Goal: Information Seeking & Learning: Learn about a topic

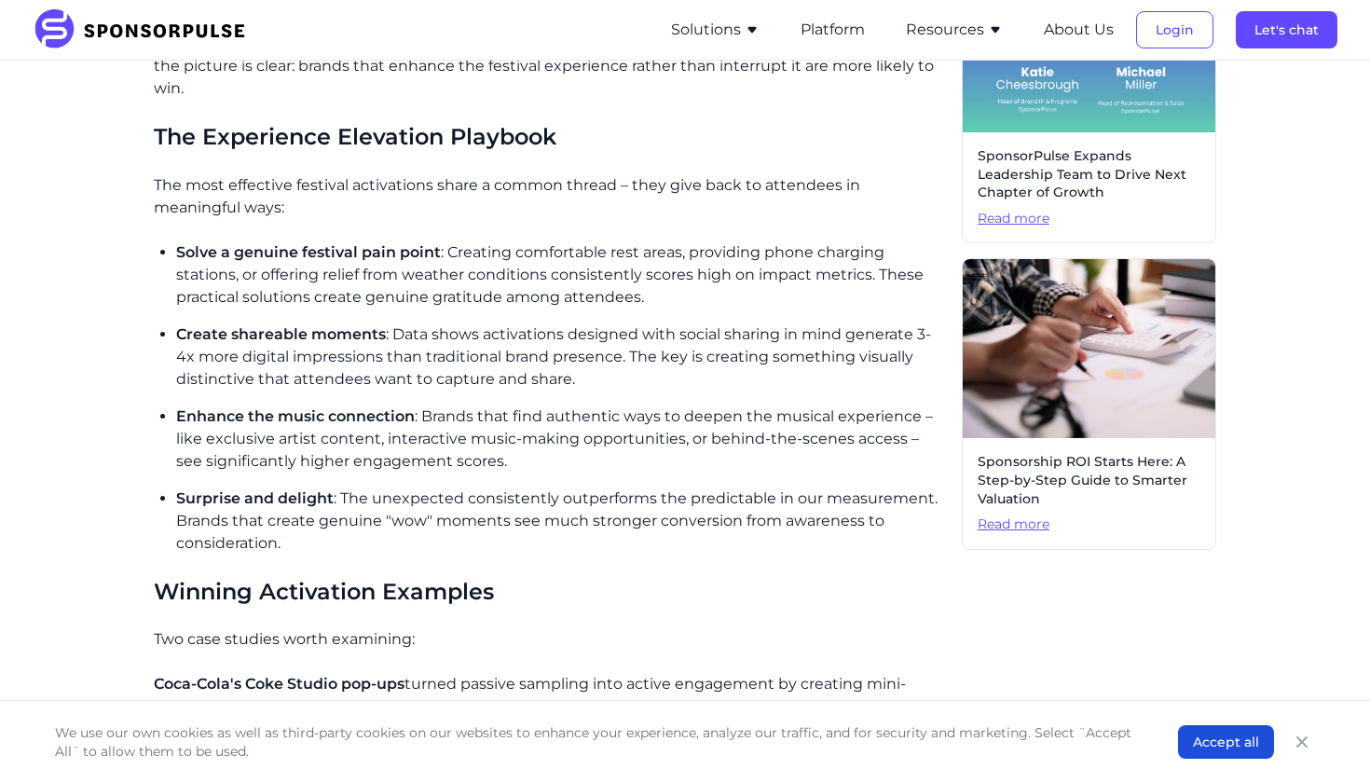
scroll to position [890, 0]
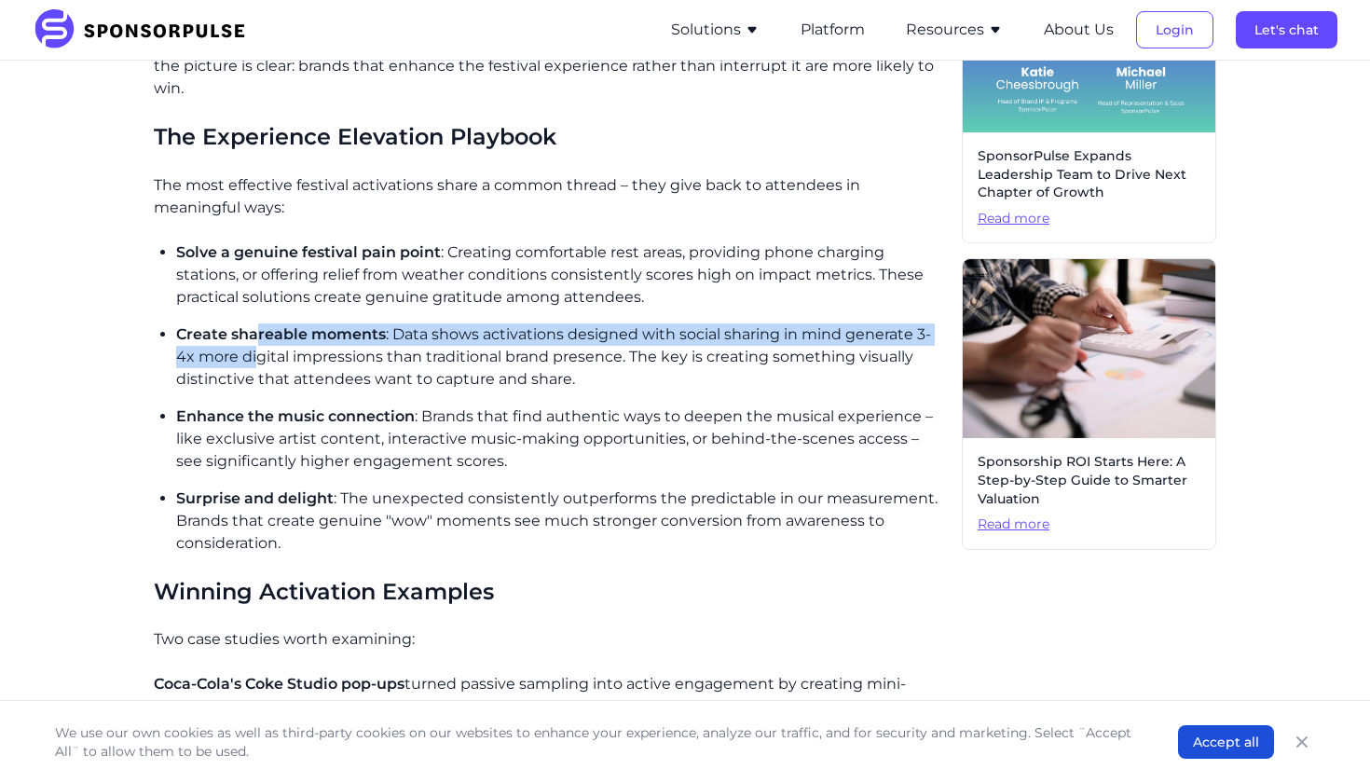
drag, startPoint x: 256, startPoint y: 331, endPoint x: 257, endPoint y: 362, distance: 31.7
click at [257, 362] on p "Create shareable moments : Data shows activations designed with social sharing …" at bounding box center [561, 356] width 771 height 67
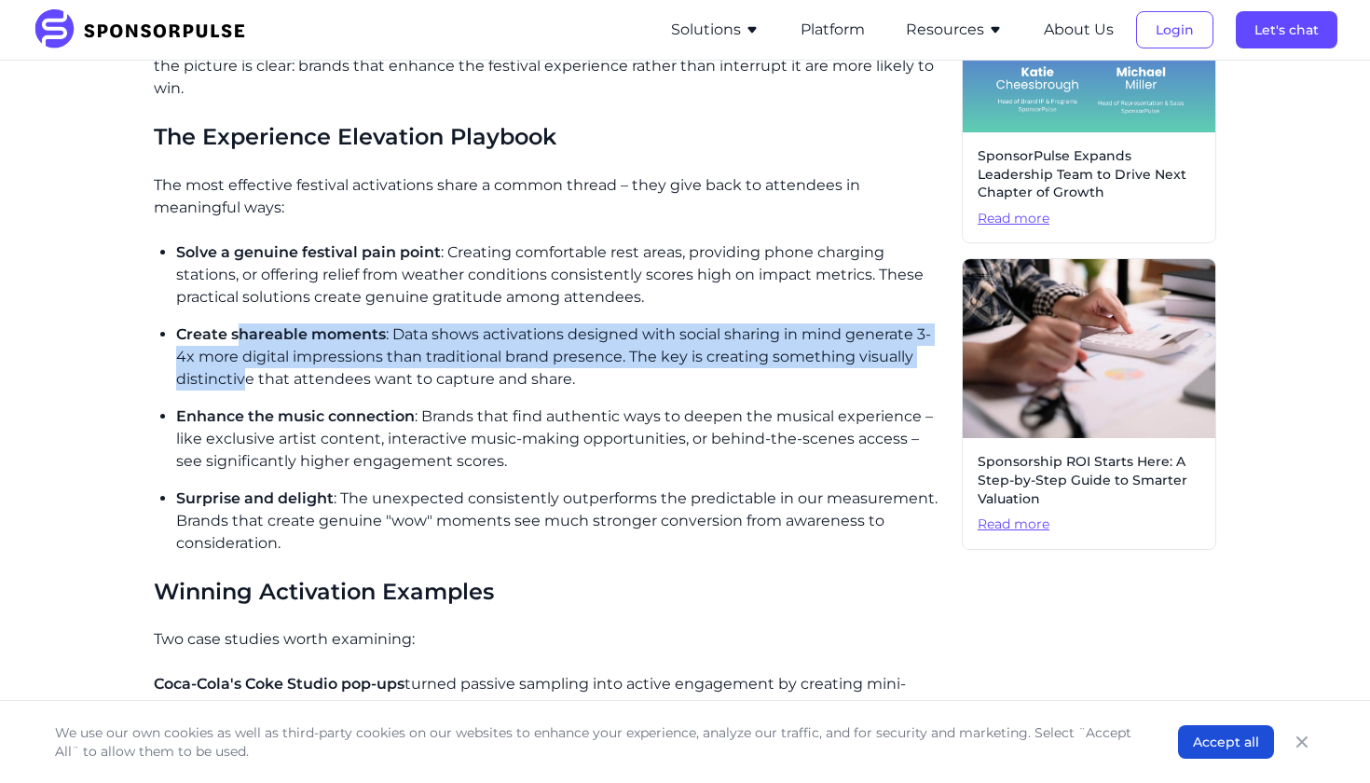
drag, startPoint x: 242, startPoint y: 337, endPoint x: 246, endPoint y: 364, distance: 27.3
click at [246, 364] on p "Create shareable moments : Data shows activations designed with social sharing …" at bounding box center [561, 356] width 771 height 67
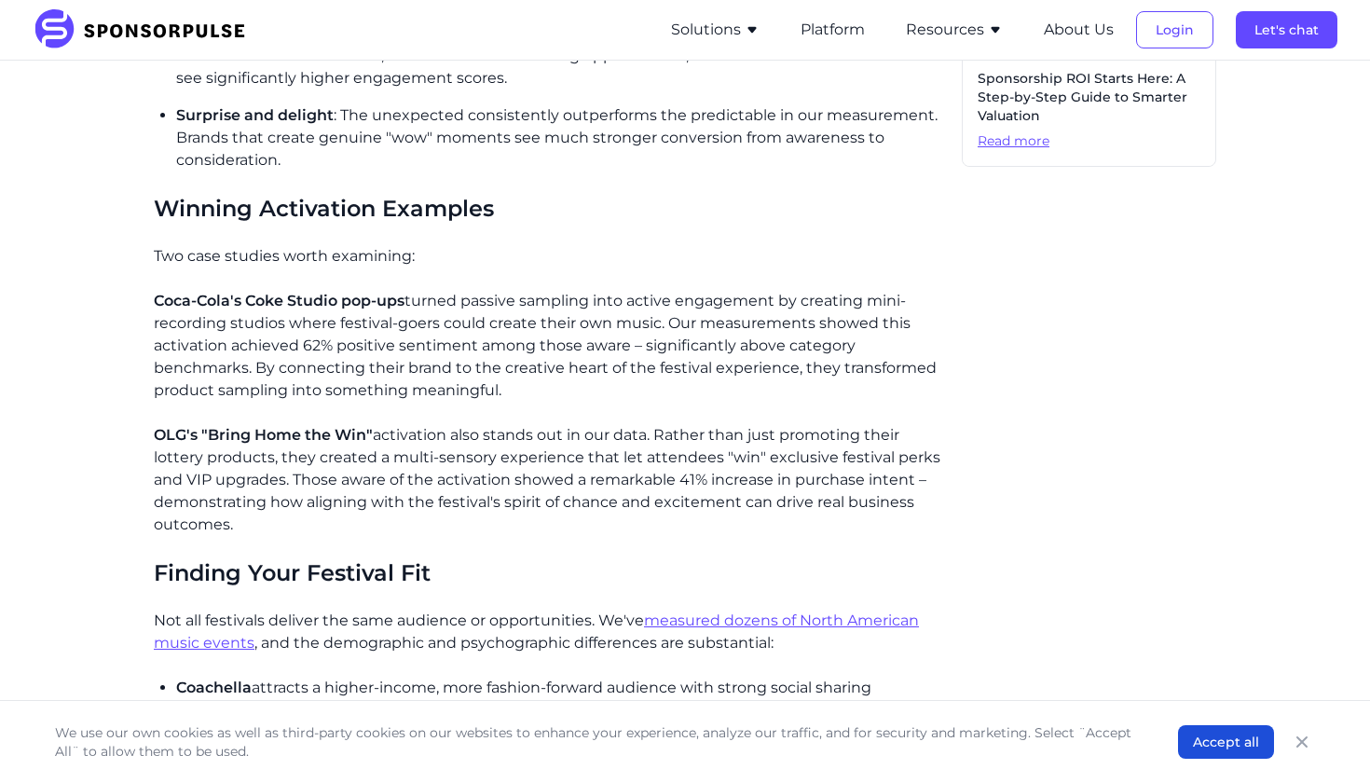
scroll to position [1273, 0]
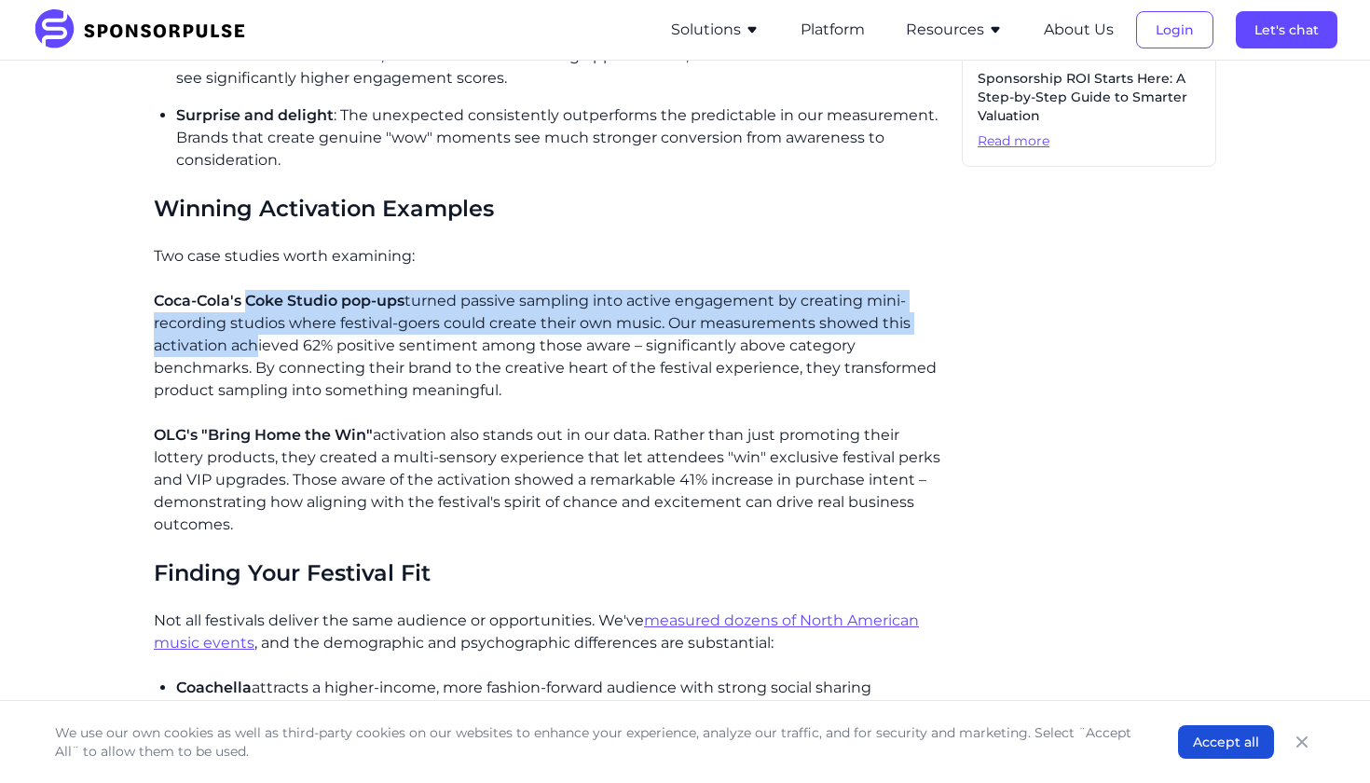
drag, startPoint x: 251, startPoint y: 303, endPoint x: 250, endPoint y: 340, distance: 37.3
click at [250, 340] on p "Coca-Cola's Coke Studio pop-ups turned passive sampling into active engagement …" at bounding box center [550, 346] width 793 height 112
drag, startPoint x: 237, startPoint y: 296, endPoint x: 239, endPoint y: 348, distance: 52.2
click at [239, 348] on p "Coca-Cola's Coke Studio pop-ups turned passive sampling into active engagement …" at bounding box center [550, 346] width 793 height 112
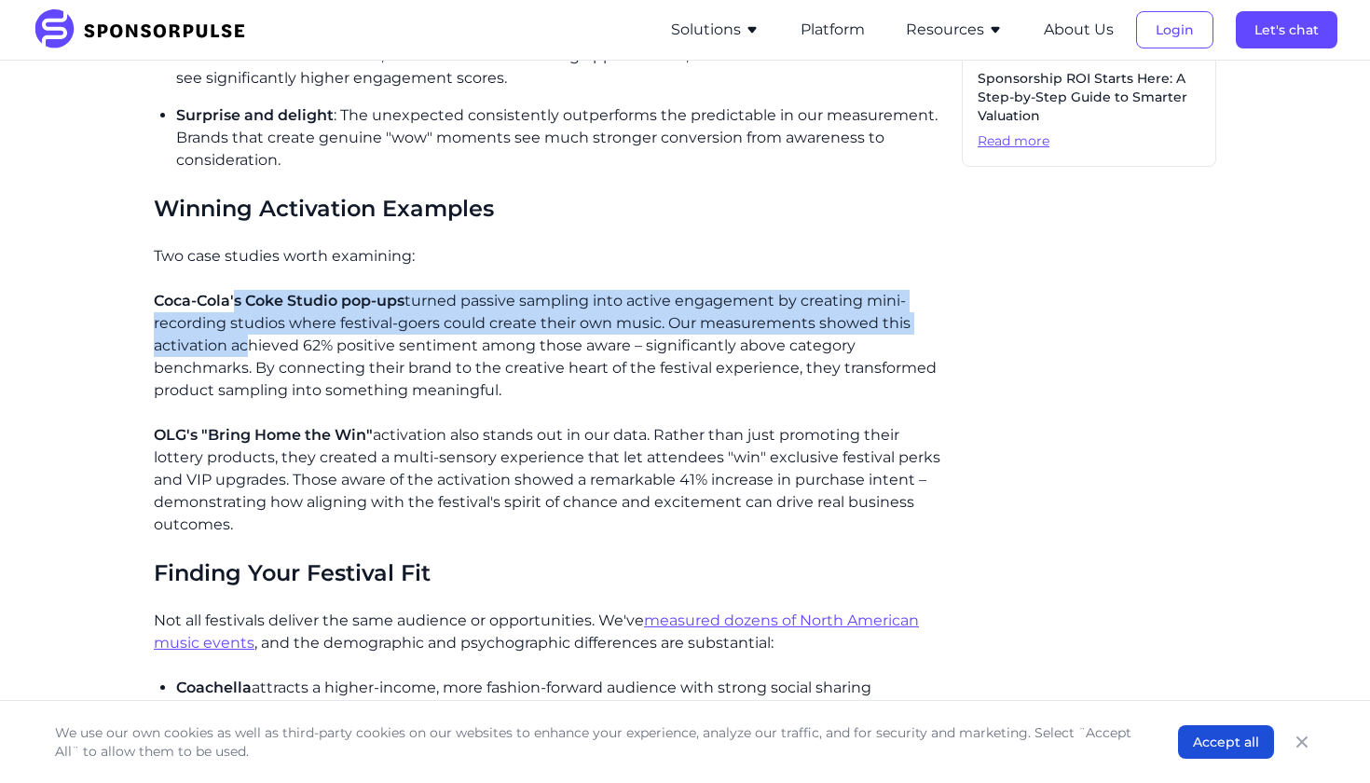
click at [239, 348] on p "Coca-Cola's Coke Studio pop-ups turned passive sampling into active engagement …" at bounding box center [550, 346] width 793 height 112
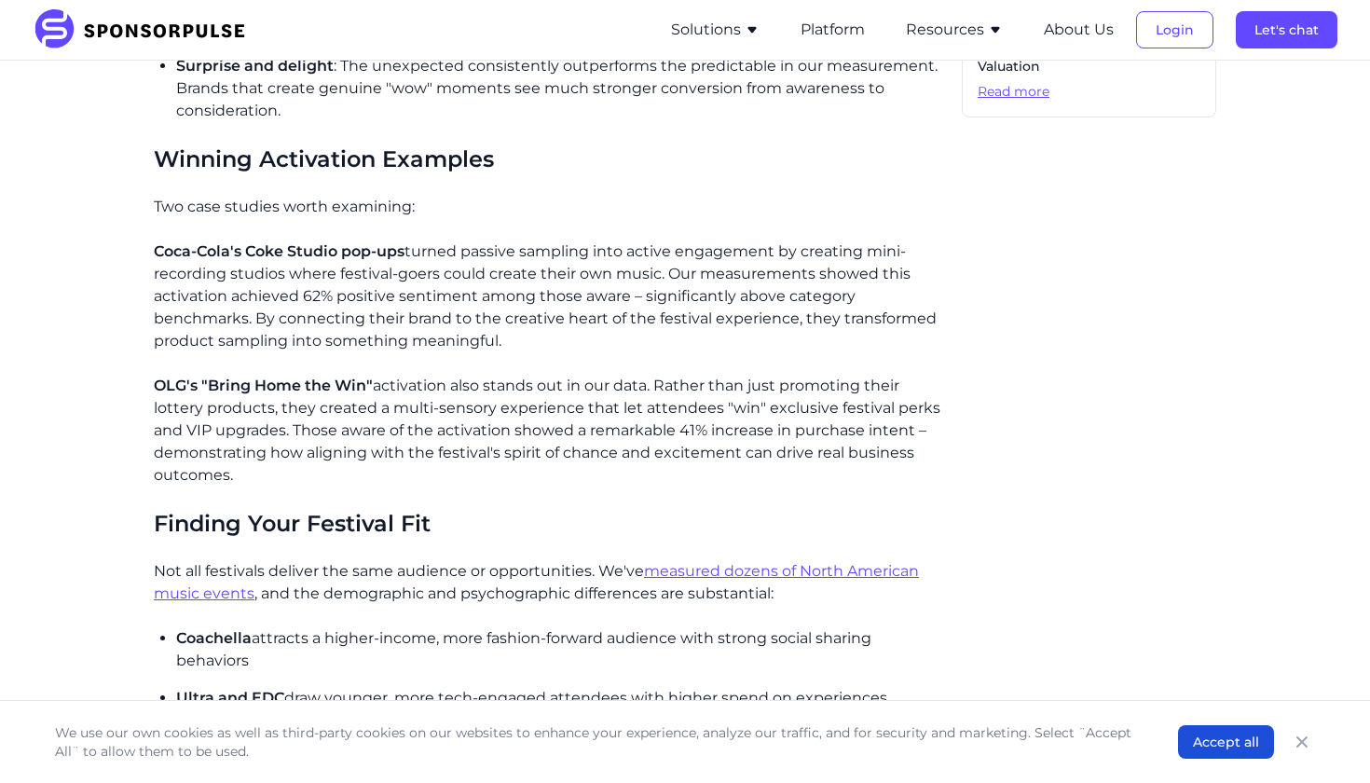
scroll to position [1328, 0]
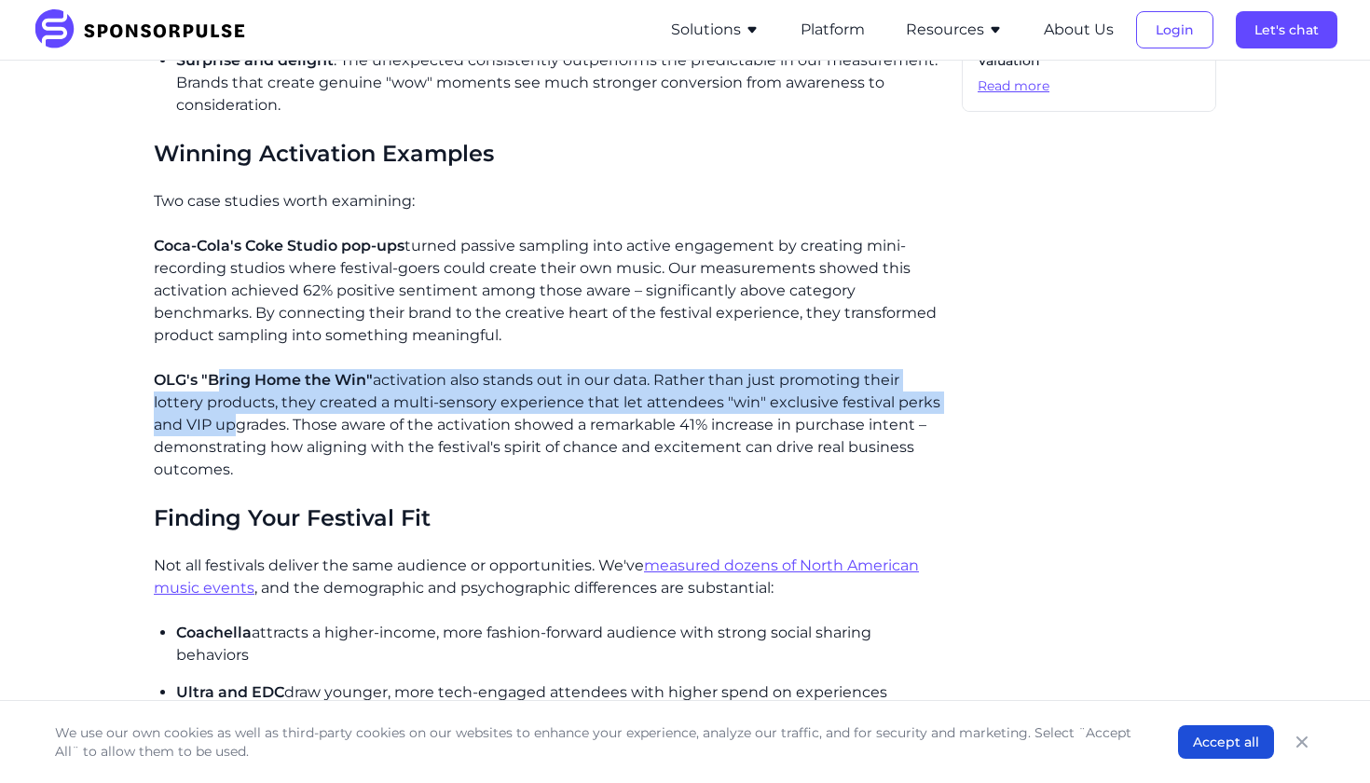
drag, startPoint x: 218, startPoint y: 373, endPoint x: 230, endPoint y: 415, distance: 43.6
click at [230, 415] on p "OLG's "Bring Home the Win" activation also stands out in our data. Rather than …" at bounding box center [550, 425] width 793 height 112
drag, startPoint x: 220, startPoint y: 382, endPoint x: 229, endPoint y: 414, distance: 33.0
click at [229, 414] on p "OLG's "Bring Home the Win" activation also stands out in our data. Rather than …" at bounding box center [550, 425] width 793 height 112
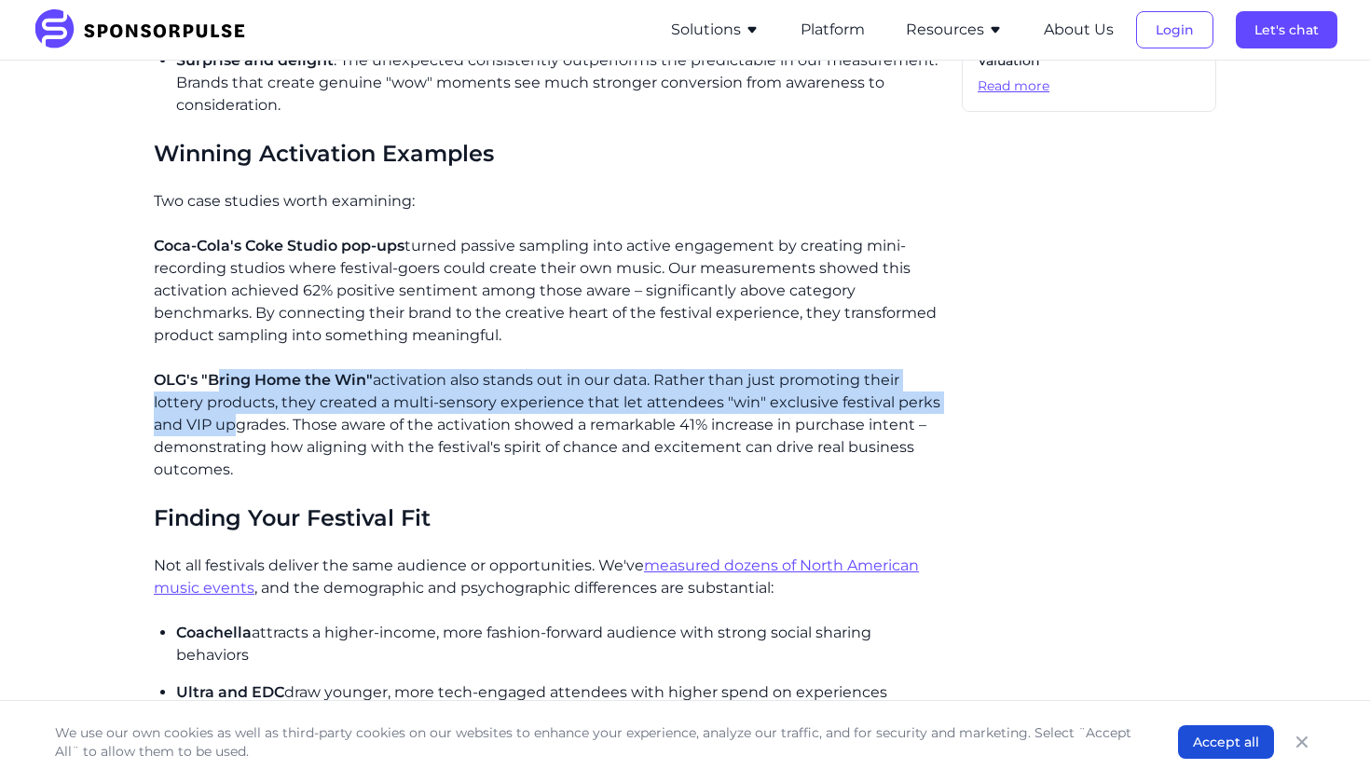
click at [229, 414] on p "OLG's "Bring Home the Win" activation also stands out in our data. Rather than …" at bounding box center [550, 425] width 793 height 112
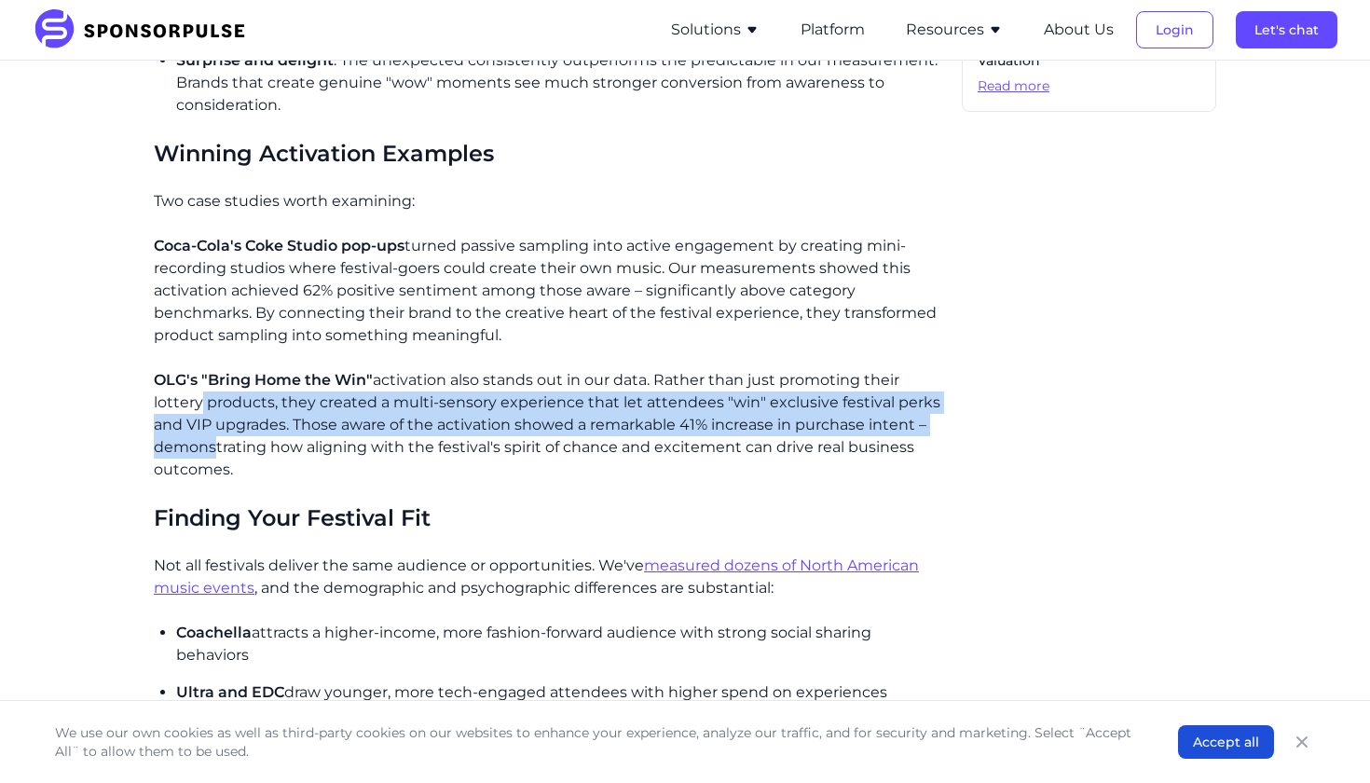
drag, startPoint x: 191, startPoint y: 389, endPoint x: 208, endPoint y: 442, distance: 55.7
click at [208, 442] on p "OLG's "Bring Home the Win" activation also stands out in our data. Rather than …" at bounding box center [550, 425] width 793 height 112
drag, startPoint x: 209, startPoint y: 390, endPoint x: 226, endPoint y: 443, distance: 55.1
click at [226, 443] on p "OLG's "Bring Home the Win" activation also stands out in our data. Rather than …" at bounding box center [550, 425] width 793 height 112
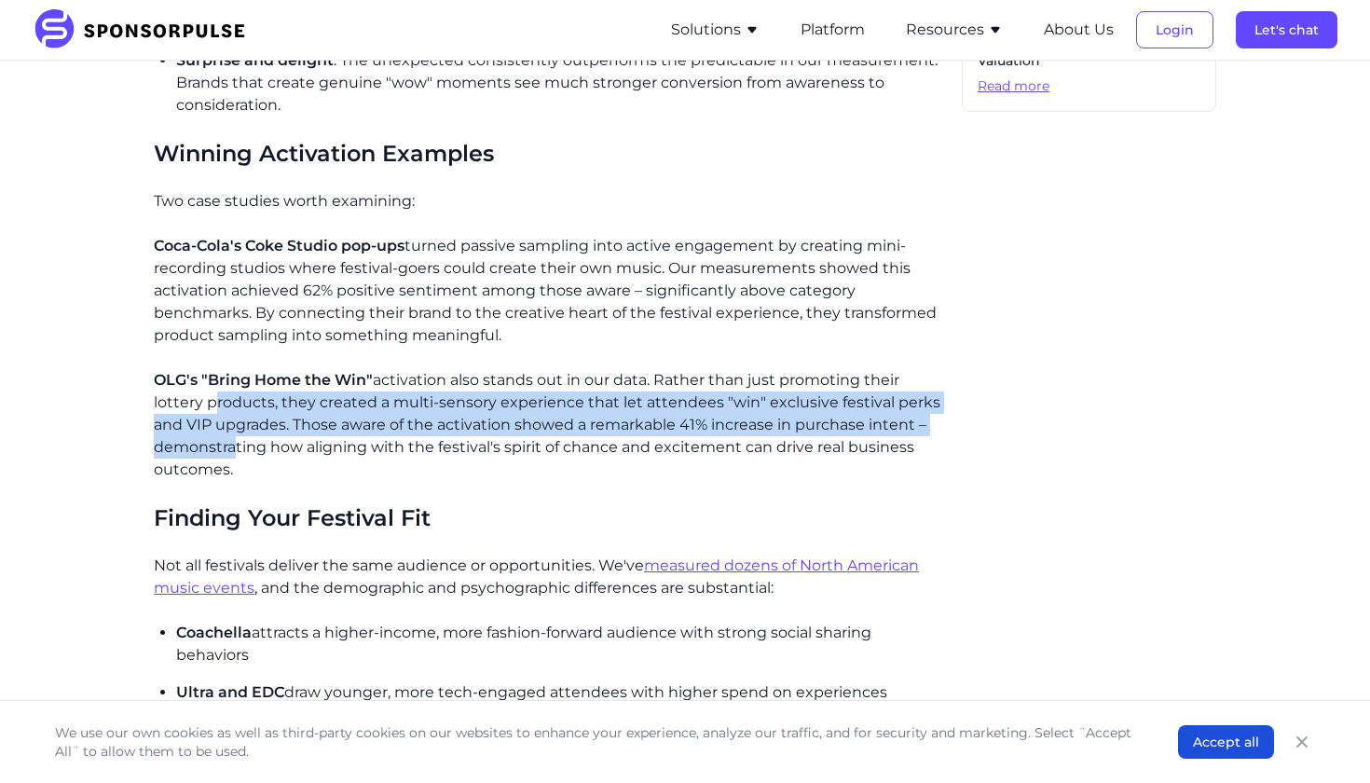
click at [226, 443] on p "OLG's "Bring Home the Win" activation also stands out in our data. Rather than …" at bounding box center [550, 425] width 793 height 112
drag, startPoint x: 225, startPoint y: 417, endPoint x: 238, endPoint y: 464, distance: 48.4
click at [238, 464] on p "OLG's "Bring Home the Win" activation also stands out in our data. Rather than …" at bounding box center [550, 425] width 793 height 112
drag, startPoint x: 233, startPoint y: 420, endPoint x: 245, endPoint y: 471, distance: 52.7
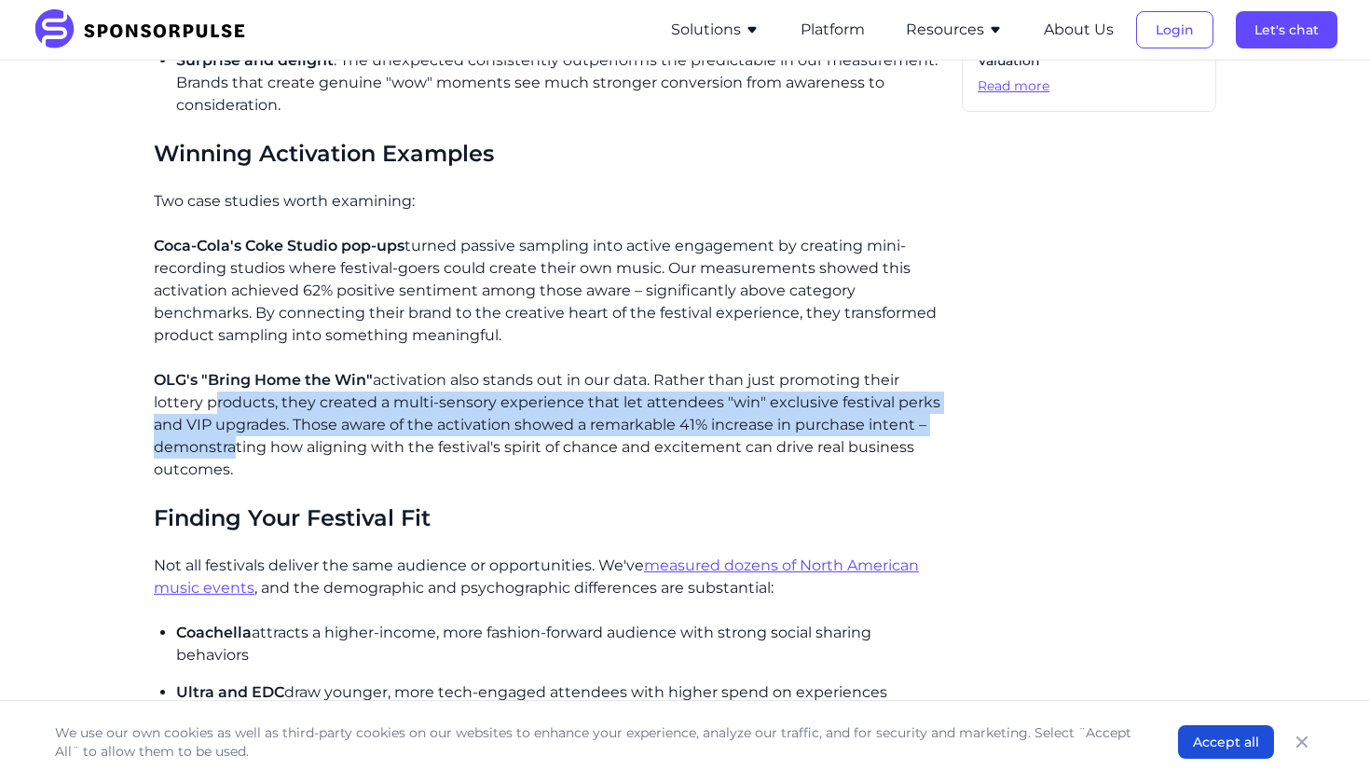
click at [245, 471] on p "OLG's "Bring Home the Win" activation also stands out in our data. Rather than …" at bounding box center [550, 425] width 793 height 112
drag, startPoint x: 240, startPoint y: 435, endPoint x: 253, endPoint y: 481, distance: 47.2
click at [253, 481] on div "Festival season is here, and the competition for attendees' attention is fierce…" at bounding box center [550, 603] width 793 height 2657
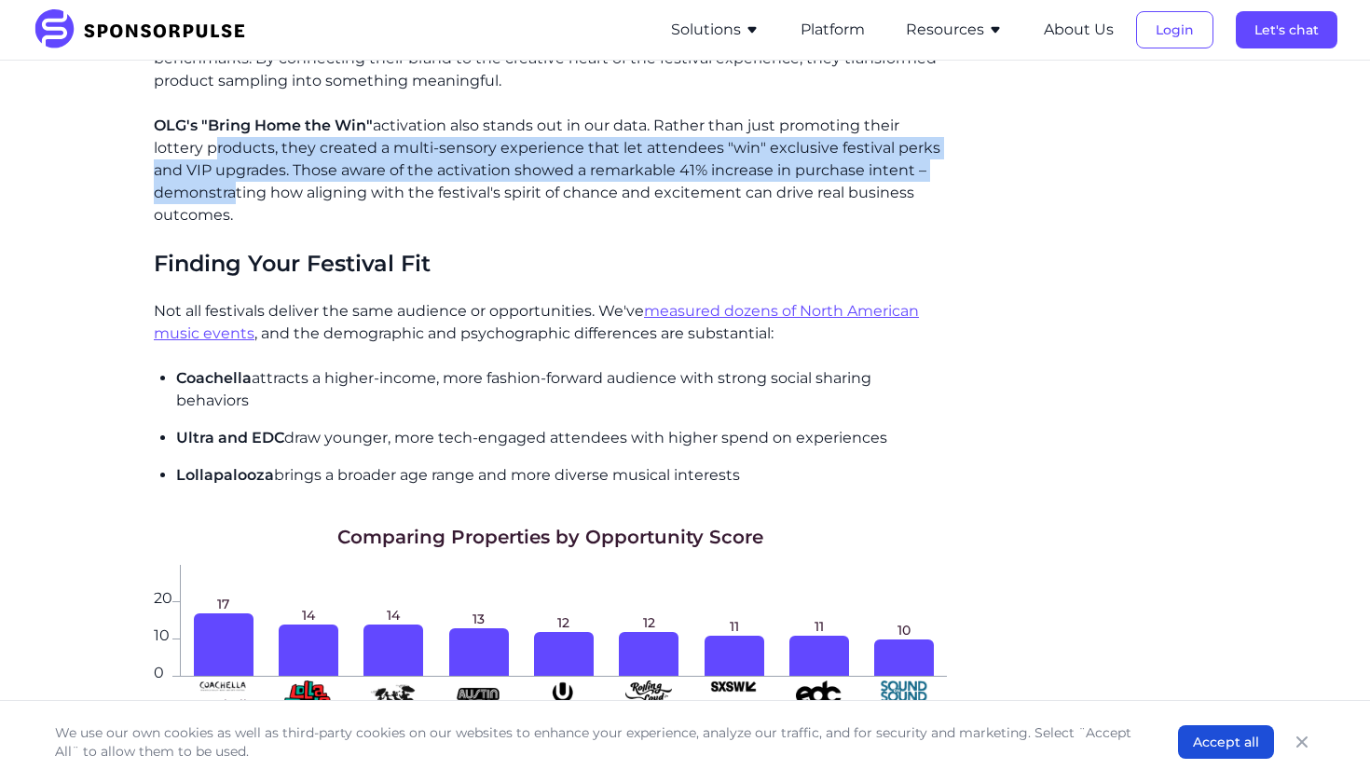
scroll to position [1527, 0]
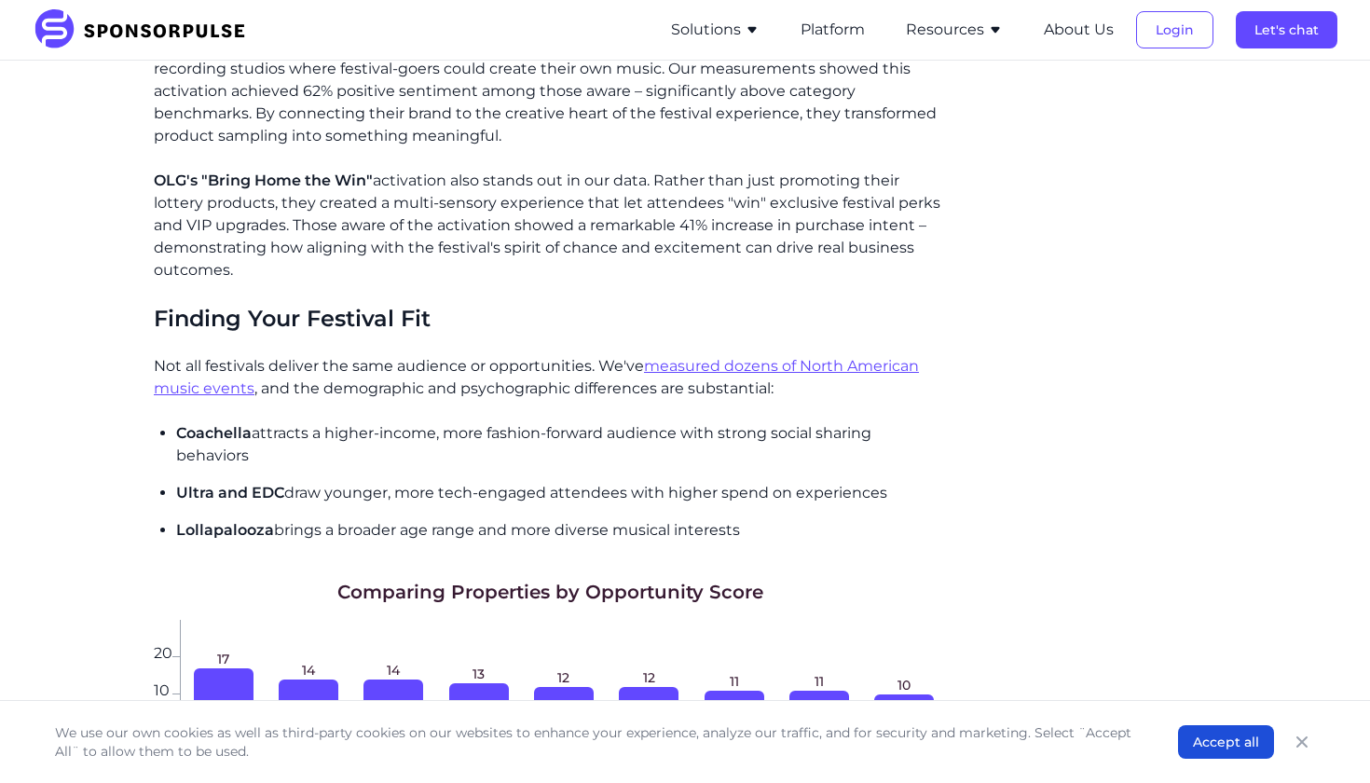
click at [671, 264] on p "OLG's "Bring Home the Win" activation also stands out in our data. Rather than …" at bounding box center [550, 226] width 793 height 112
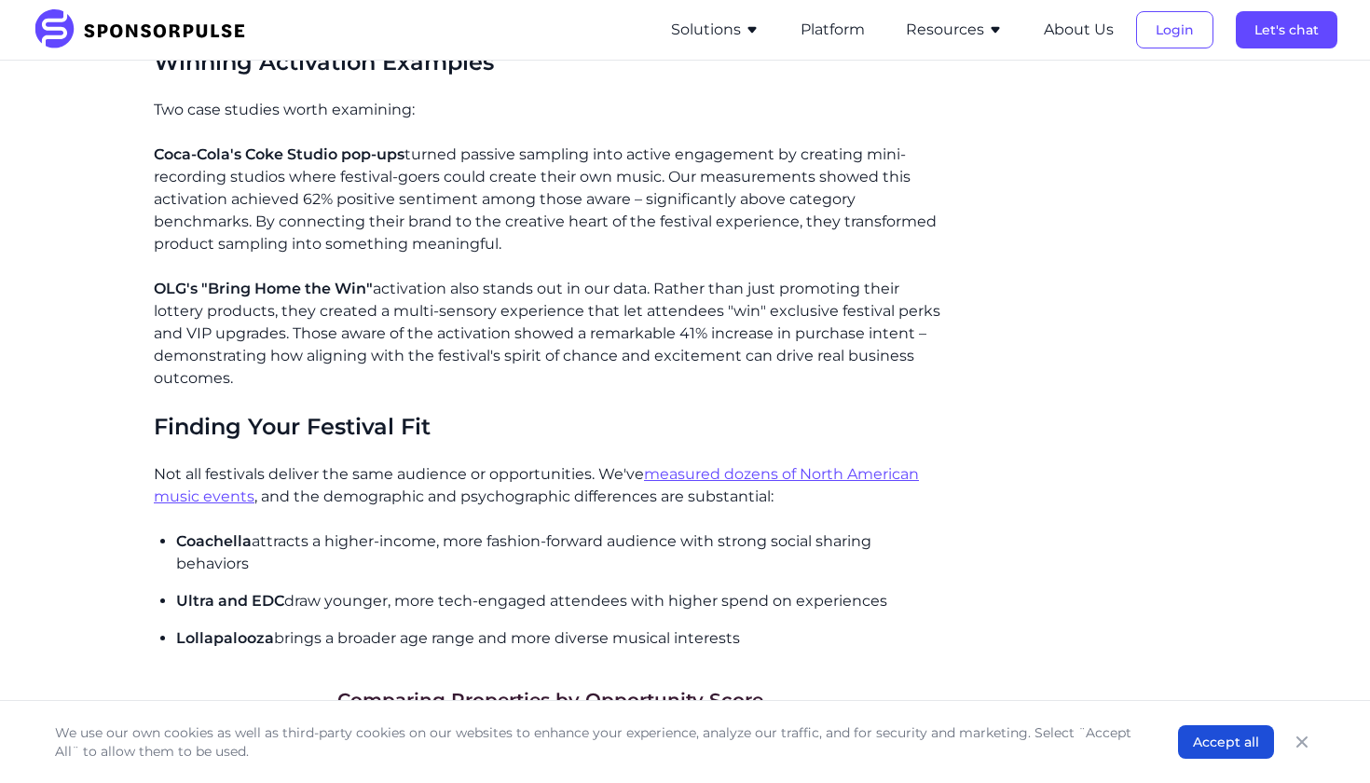
scroll to position [1421, 0]
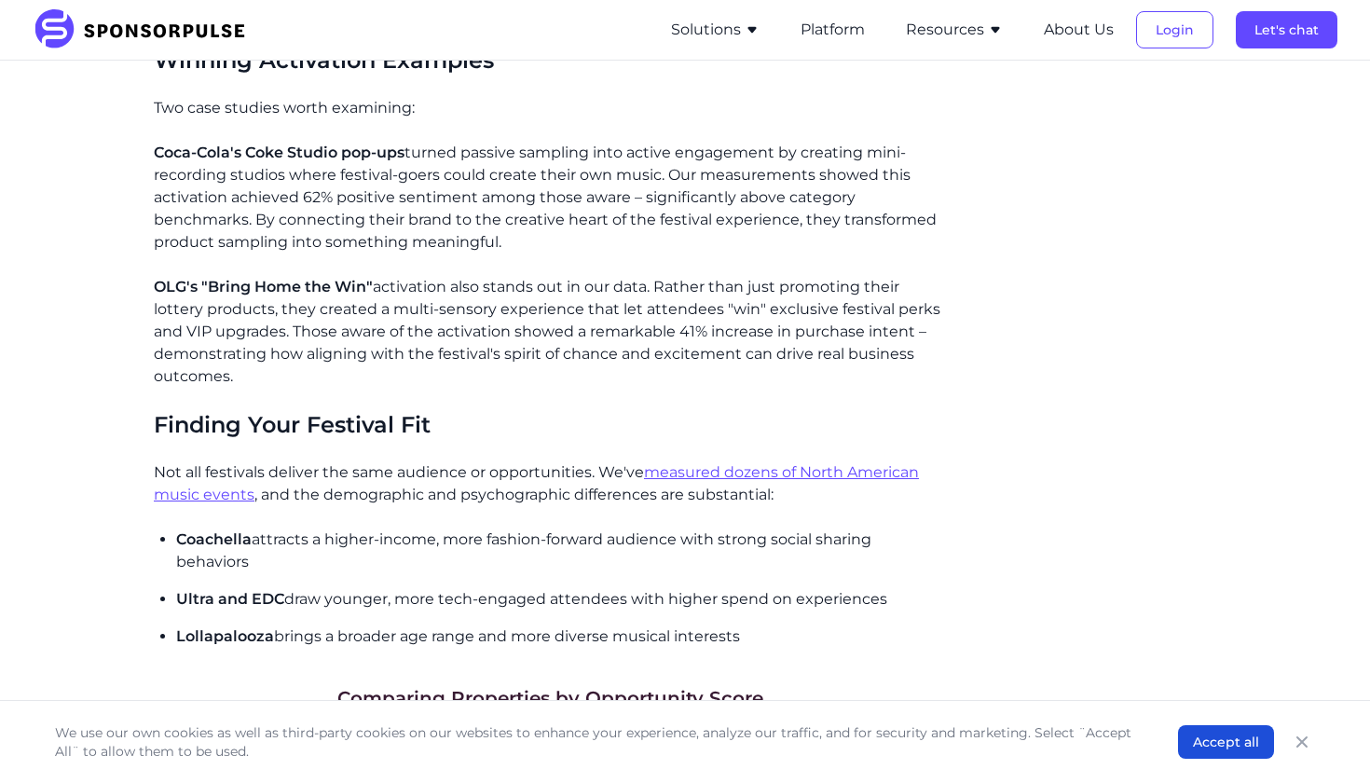
drag, startPoint x: 153, startPoint y: 283, endPoint x: 290, endPoint y: 385, distance: 170.5
click at [291, 385] on div "Home Insights How to Win at Music Festival Marketing Blog How to Win at Music F…" at bounding box center [685, 262] width 1275 height 3215
copy p "OLG's "Bring Home the Win" activation also stands out in our data. Rather than …"
